Goal: Navigation & Orientation: Find specific page/section

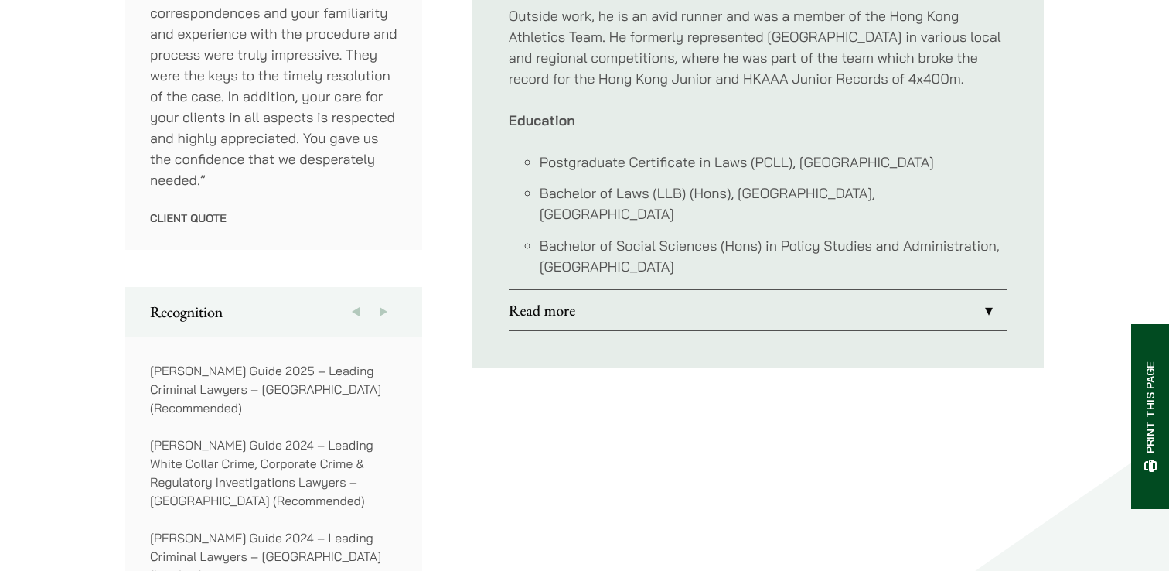
scroll to position [1078, 0]
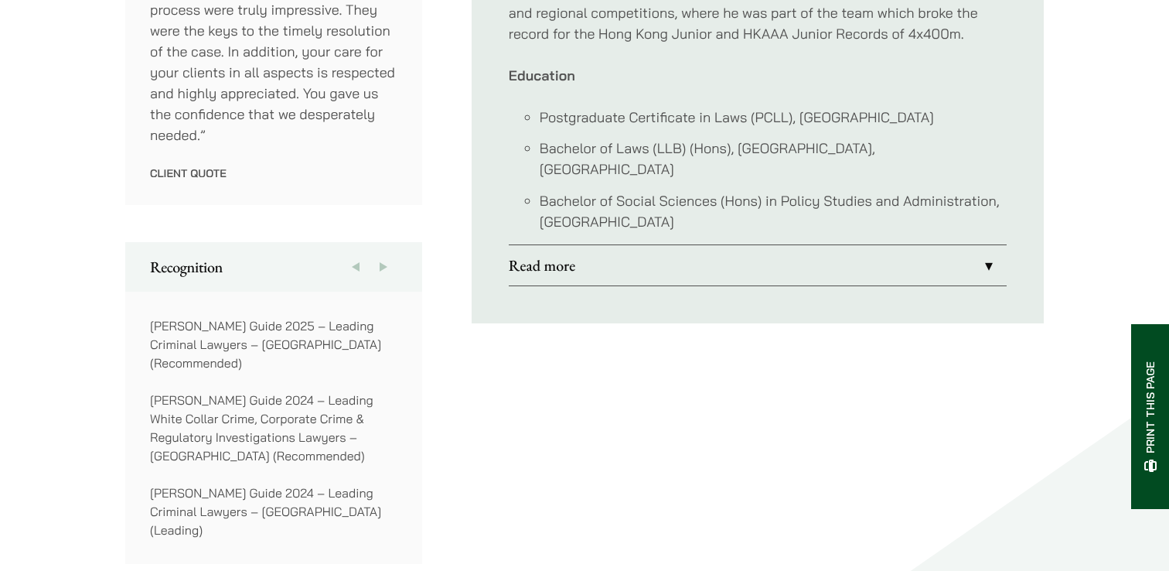
click at [632, 245] on link "Read more" at bounding box center [758, 265] width 498 height 40
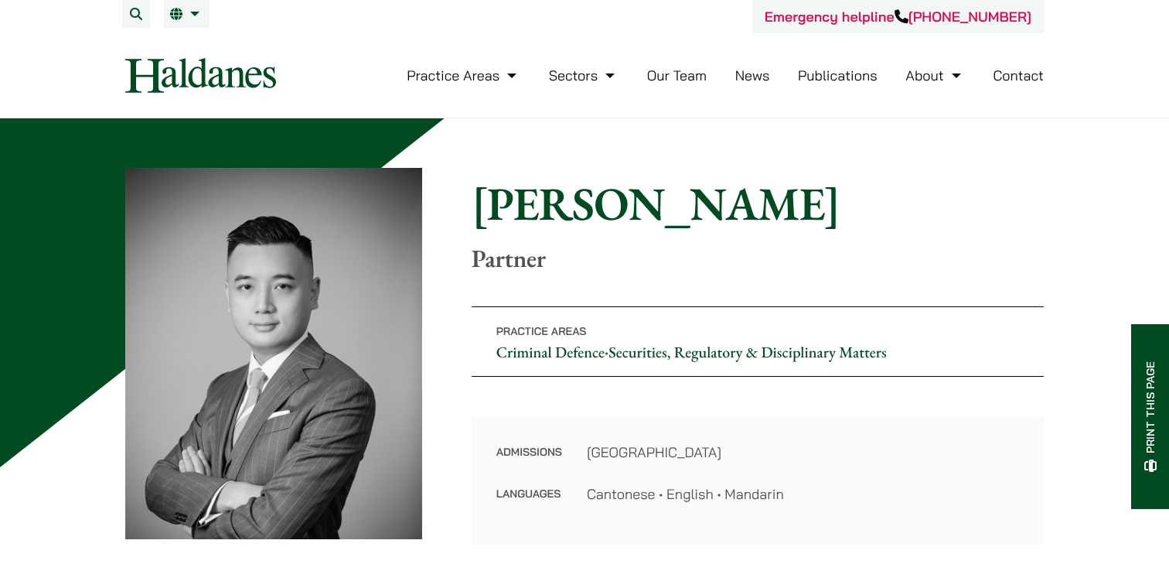
click at [669, 71] on link "Our Team" at bounding box center [677, 75] width 60 height 18
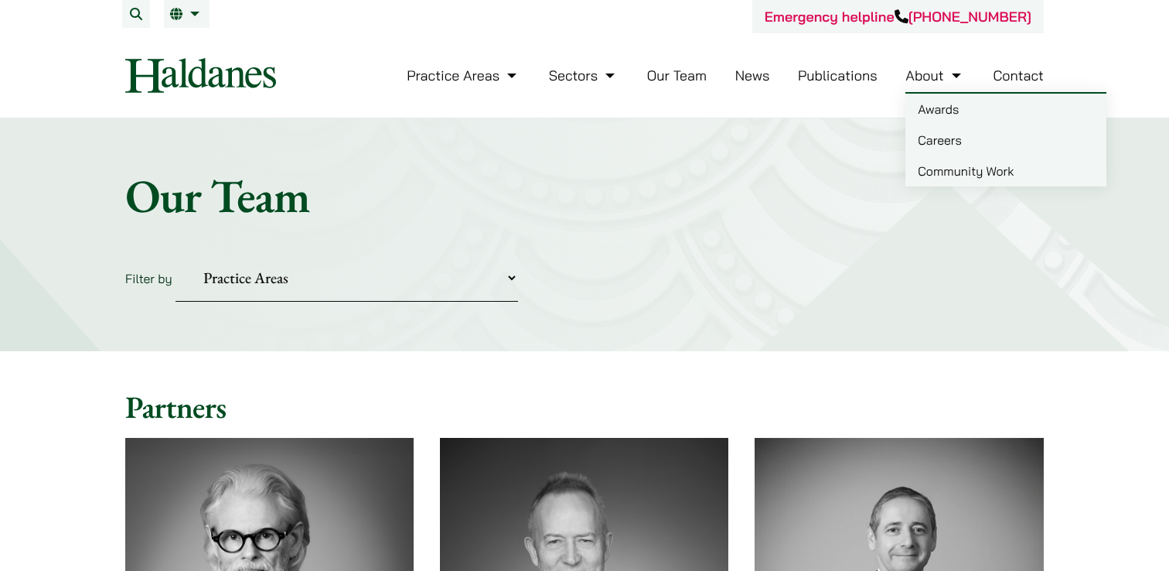
click at [945, 103] on link "Awards" at bounding box center [1005, 109] width 201 height 31
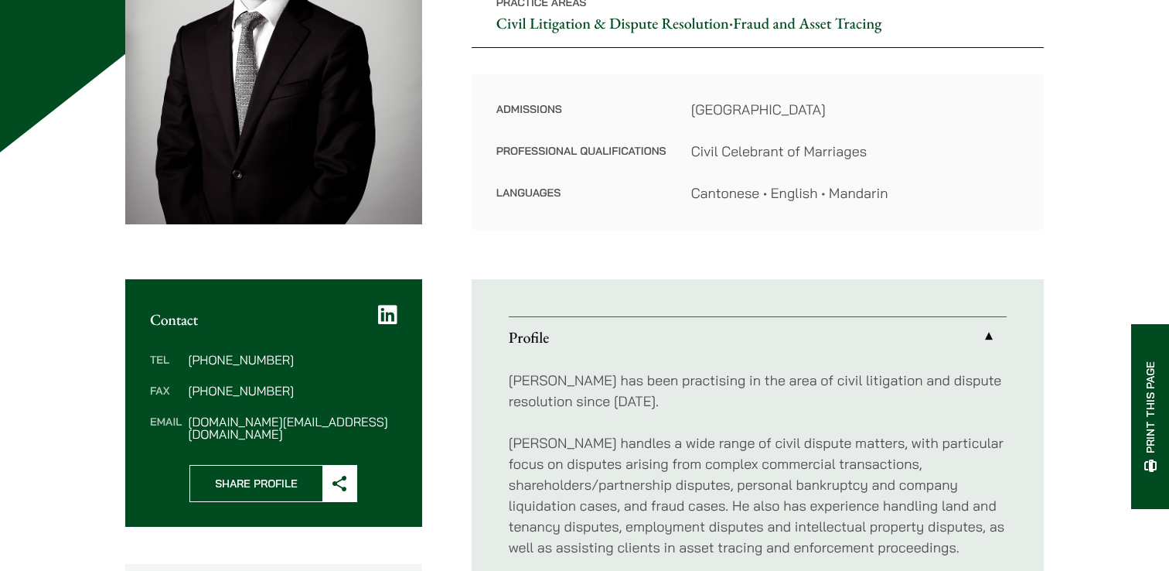
scroll to position [339, 0]
